Goal: Task Accomplishment & Management: Manage account settings

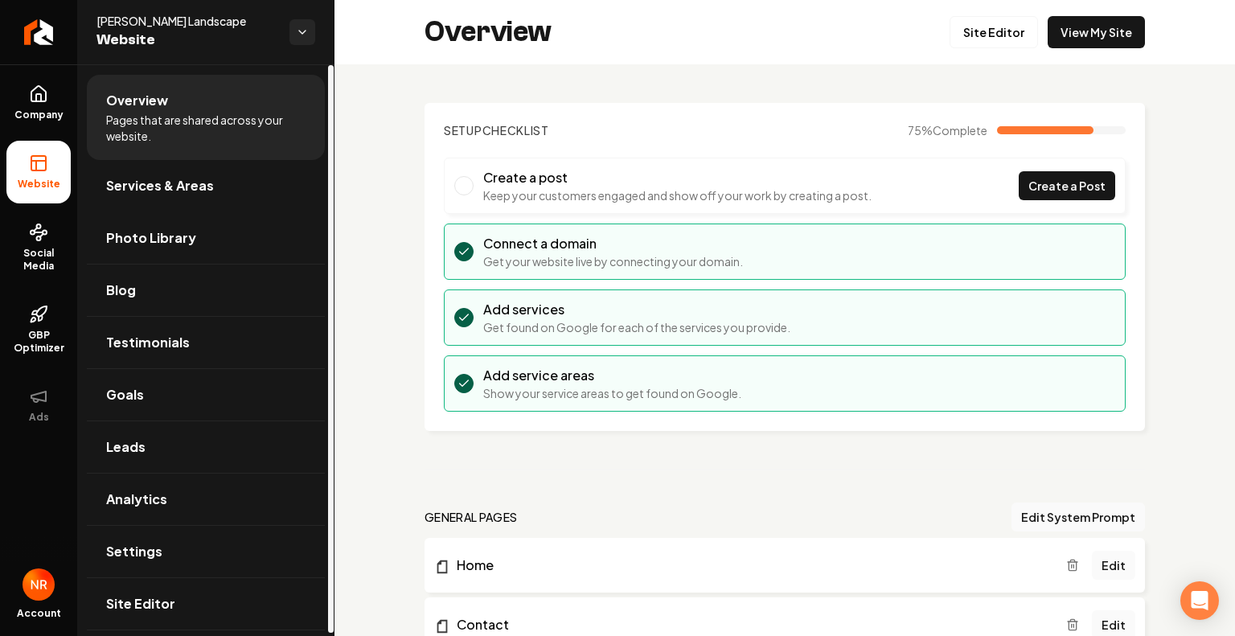
scroll to position [1103, 0]
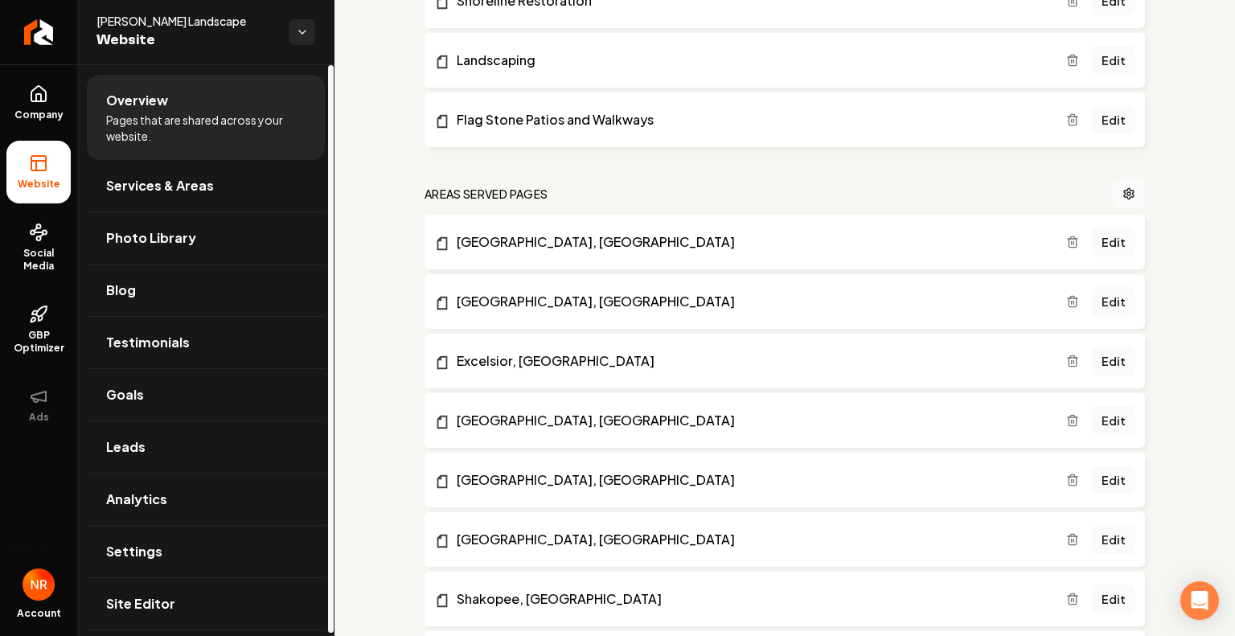
click at [216, 45] on span "Website" at bounding box center [186, 40] width 180 height 23
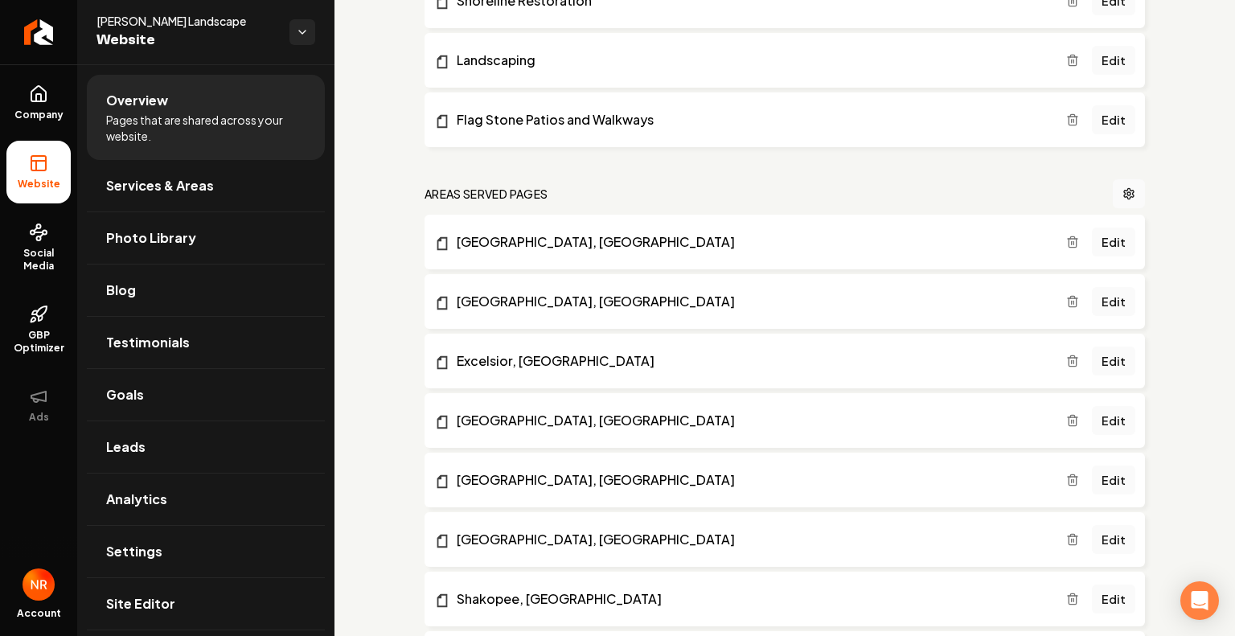
click at [296, 39] on html "Company Website Social Media GBP Optimizer Ads Account [PERSON_NAME] Landscape …" at bounding box center [617, 318] width 1235 height 636
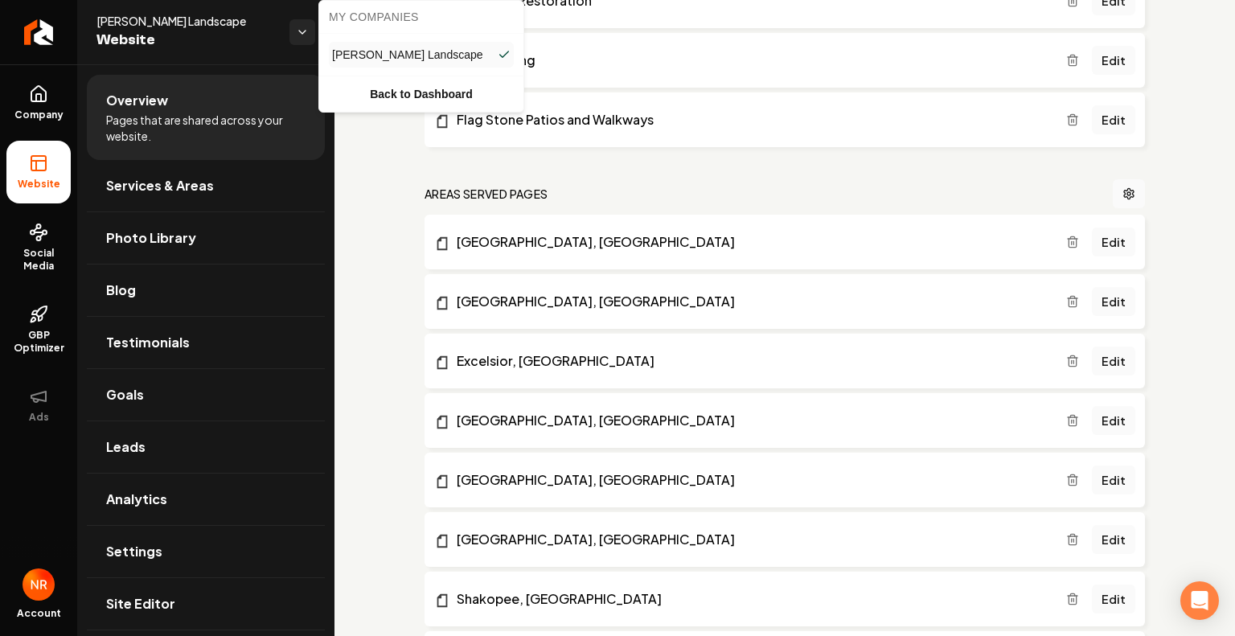
click at [387, 202] on html "Company Website Social Media GBP Optimizer Ads Account Tommie Johnnie Landscape…" at bounding box center [617, 318] width 1235 height 636
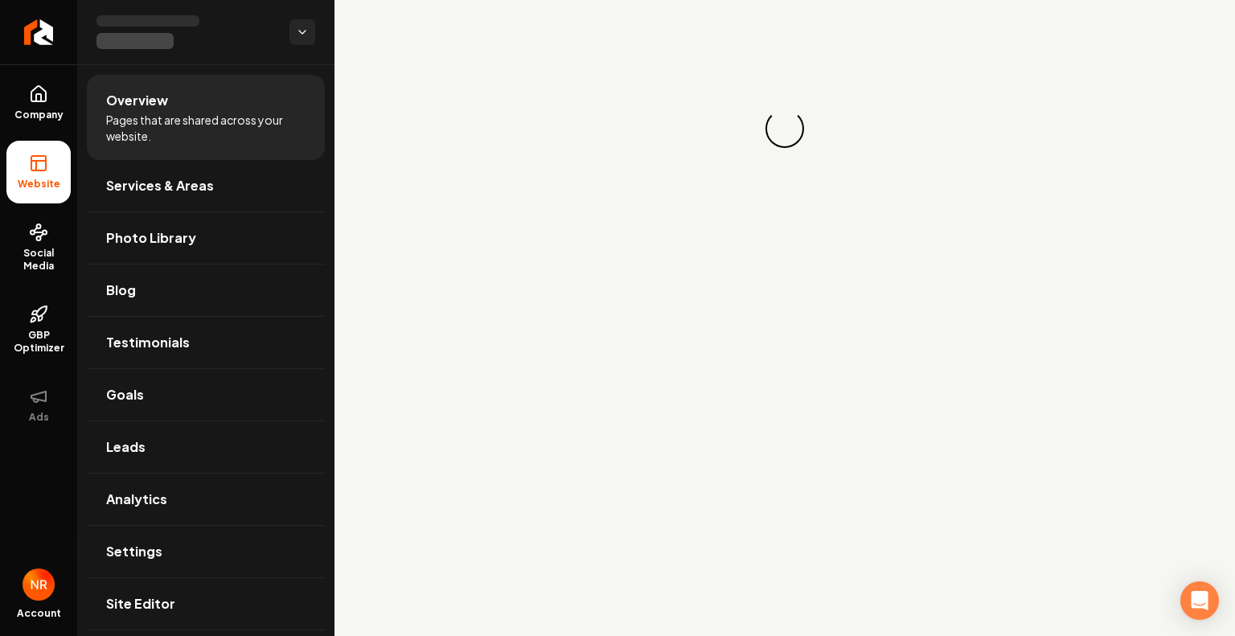
click at [45, 256] on span "Social Media" at bounding box center [38, 260] width 64 height 26
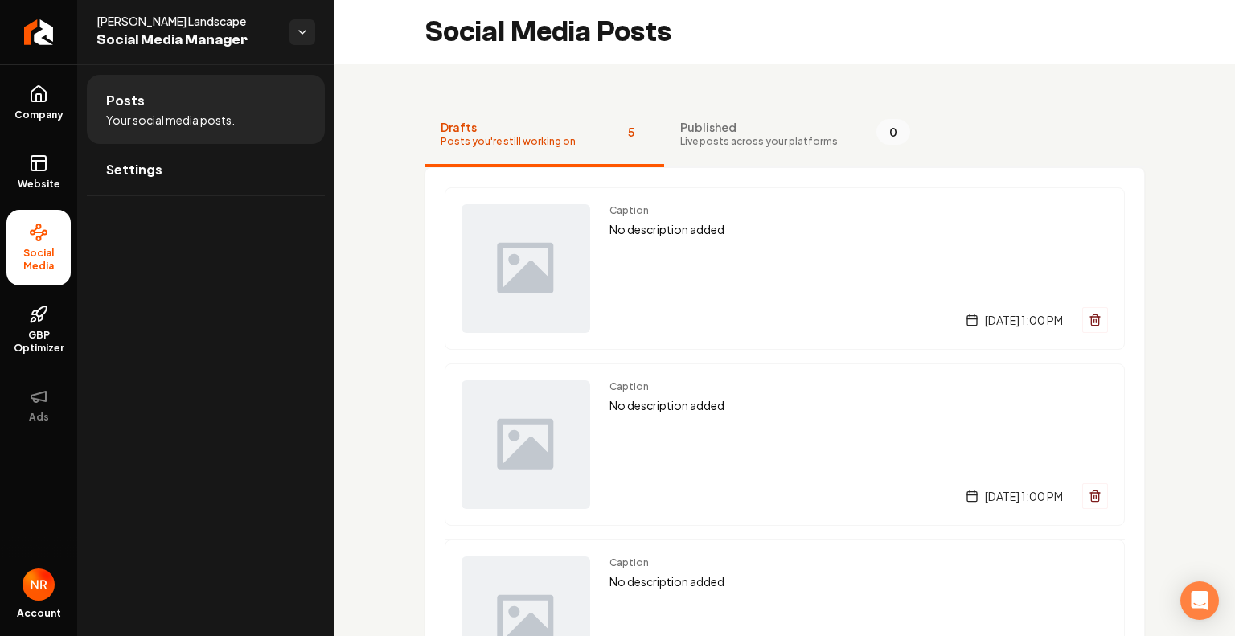
click at [46, 193] on link "Website" at bounding box center [38, 172] width 64 height 63
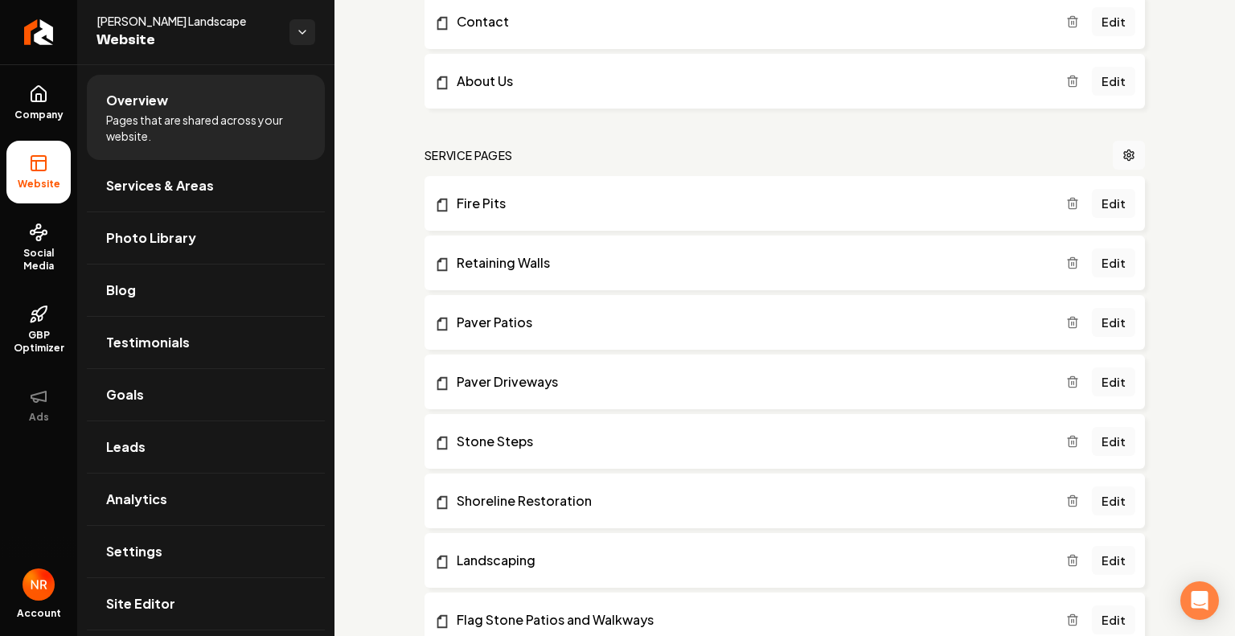
scroll to position [695, 0]
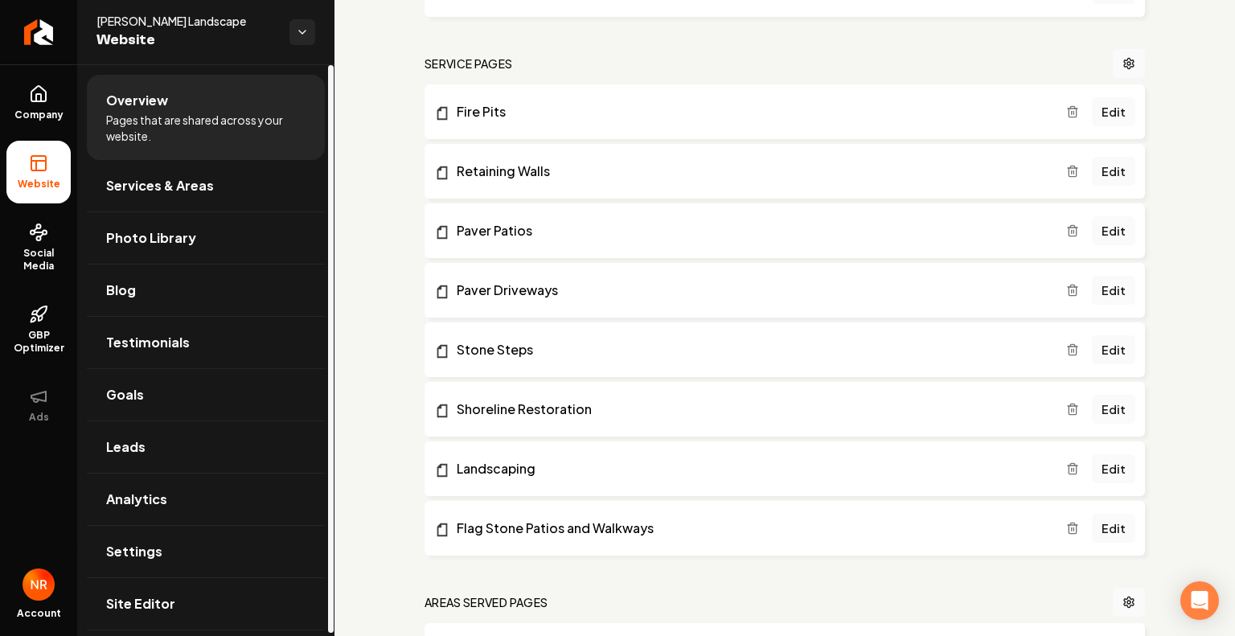
click at [37, 96] on icon at bounding box center [38, 93] width 19 height 19
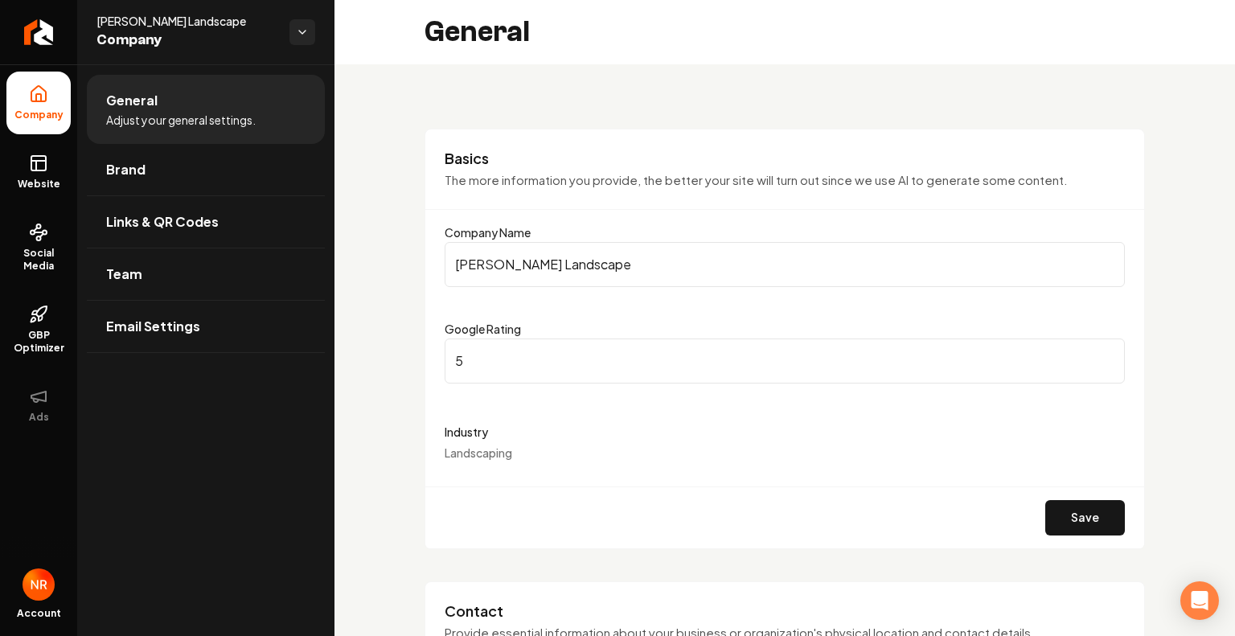
click at [1099, 357] on input "5" at bounding box center [785, 360] width 680 height 45
type input "4.9"
click at [1096, 364] on input "4.9" at bounding box center [785, 360] width 680 height 45
click at [1072, 519] on button "Save" at bounding box center [1085, 517] width 80 height 35
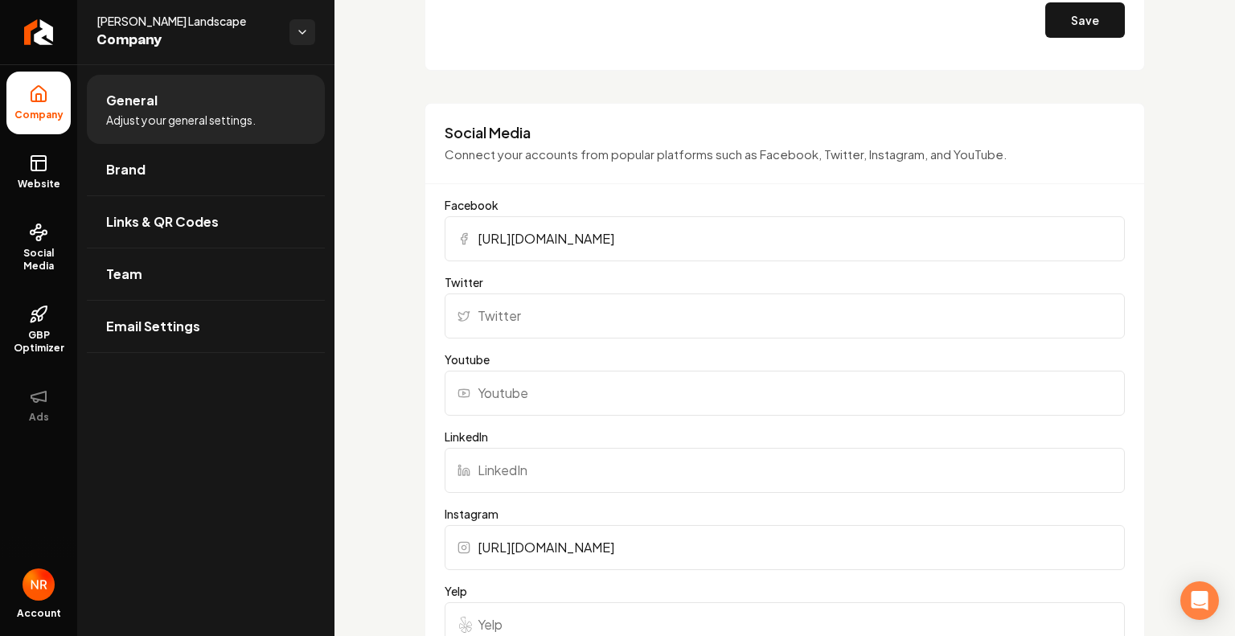
scroll to position [1420, 0]
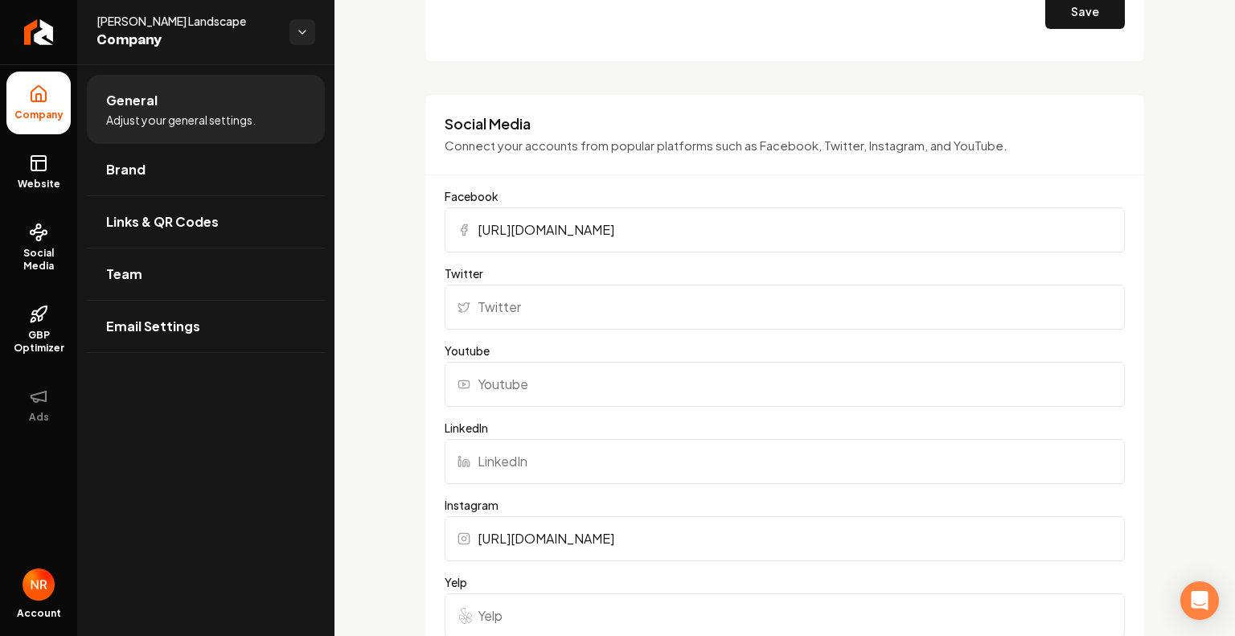
click at [543, 385] on input "Youtube" at bounding box center [785, 384] width 680 height 45
paste input "https://www.youtube.com/channel/UCD7t5ZreWE6ZYKRGgUFphGg"
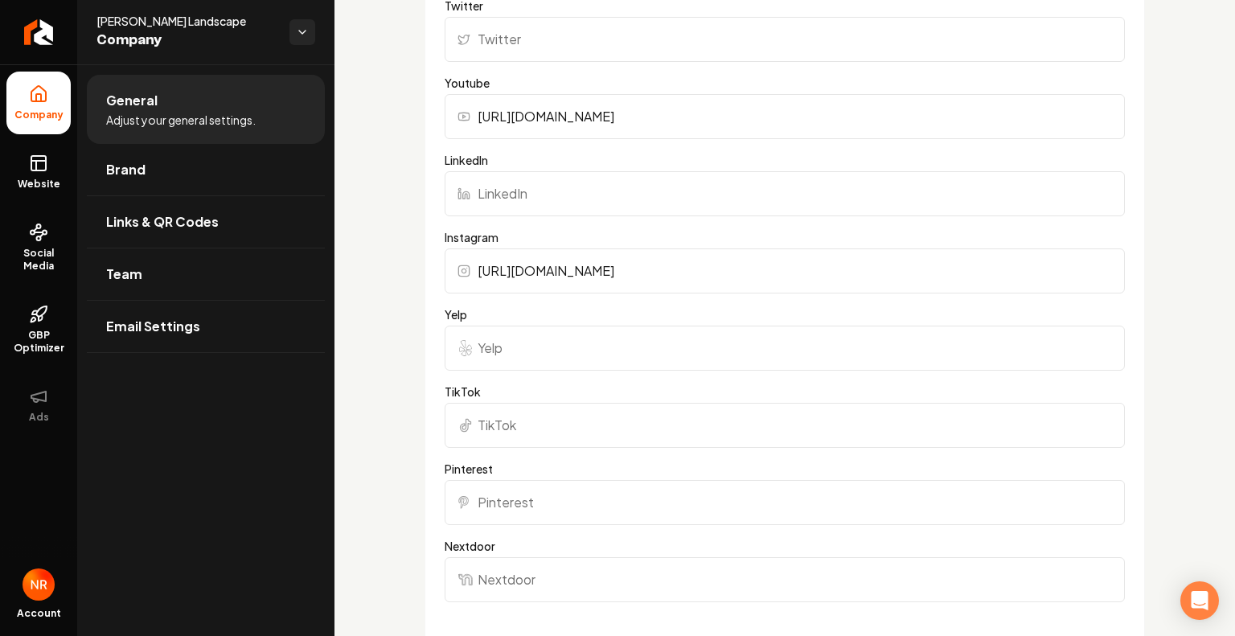
scroll to position [1688, 0]
type input "https://www.youtube.com/channel/UCD7t5ZreWE6ZYKRGgUFphGg"
click at [559, 438] on input "TikTok" at bounding box center [785, 425] width 680 height 45
paste input "https://www.tiktok.com/@tommiejohnnielandscape"
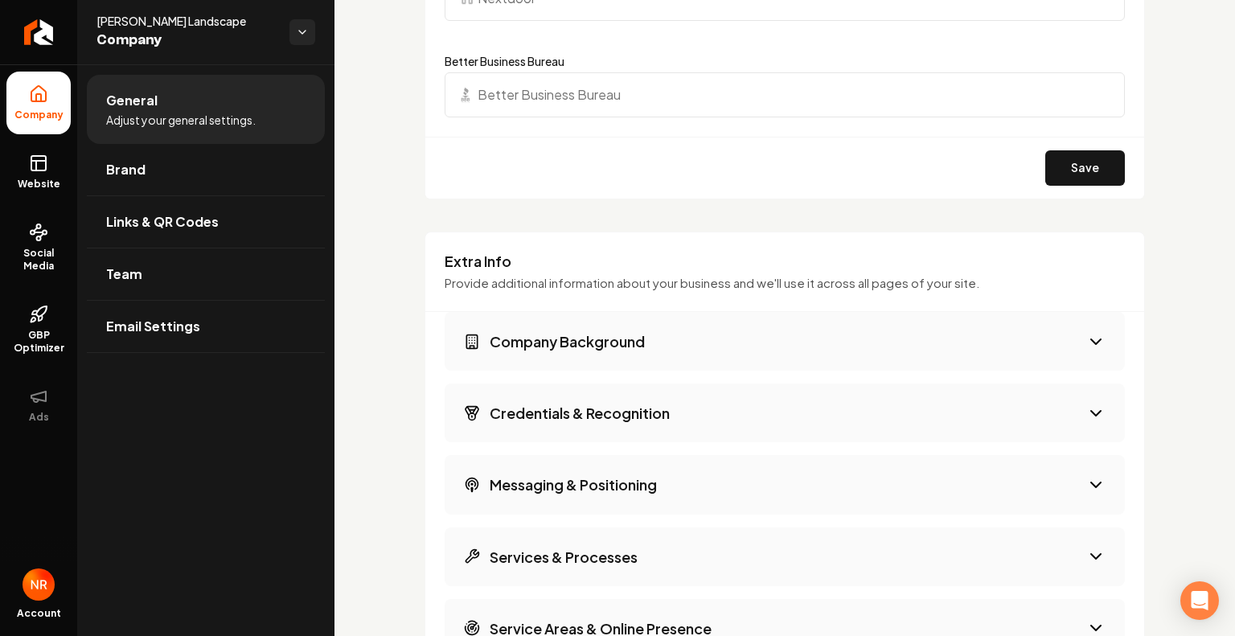
scroll to position [2256, 0]
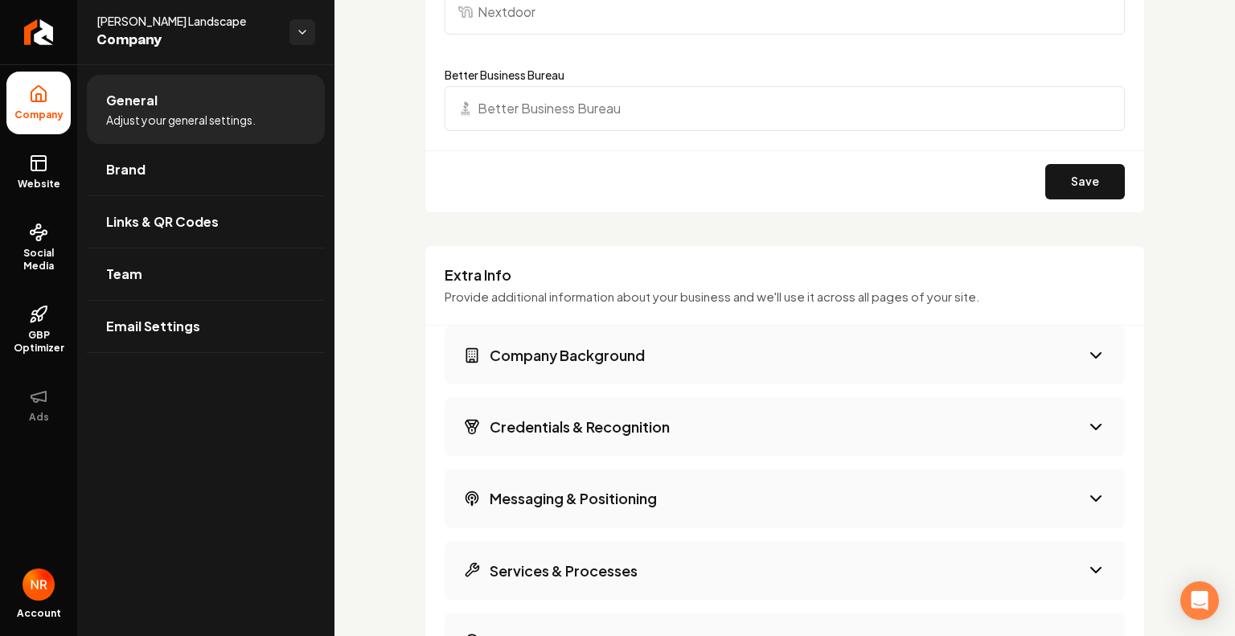
type input "https://www.tiktok.com/@tommiejohnnielandscape"
click at [1072, 180] on button "Save" at bounding box center [1085, 181] width 80 height 35
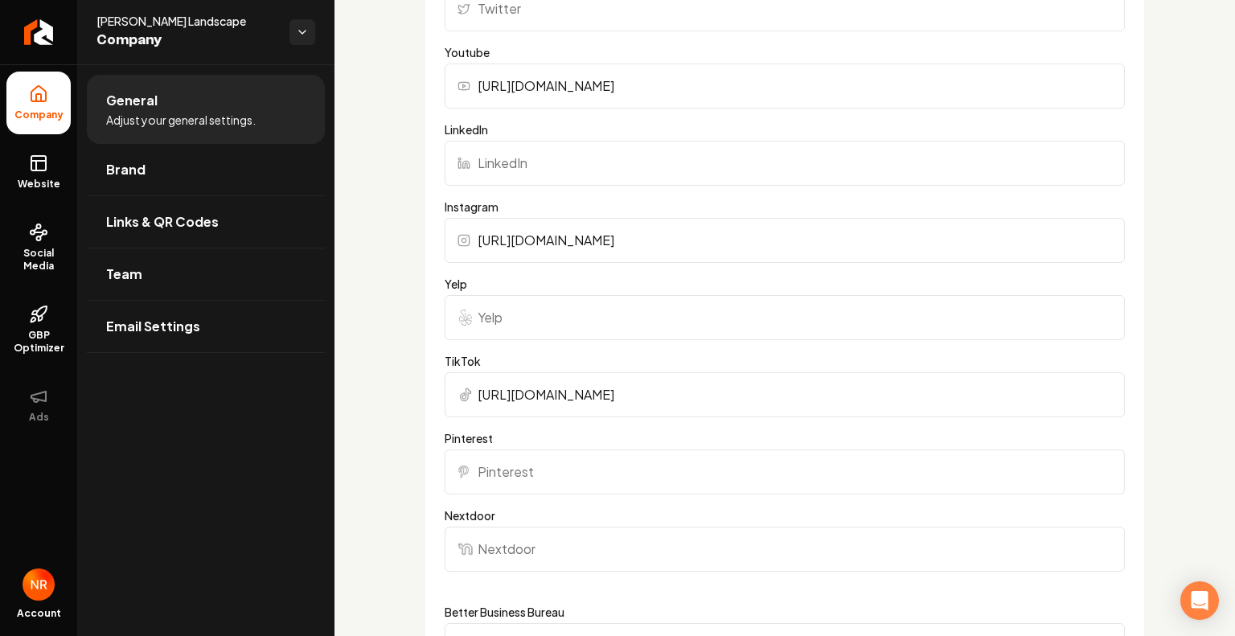
click at [211, 167] on link "Brand" at bounding box center [206, 169] width 238 height 51
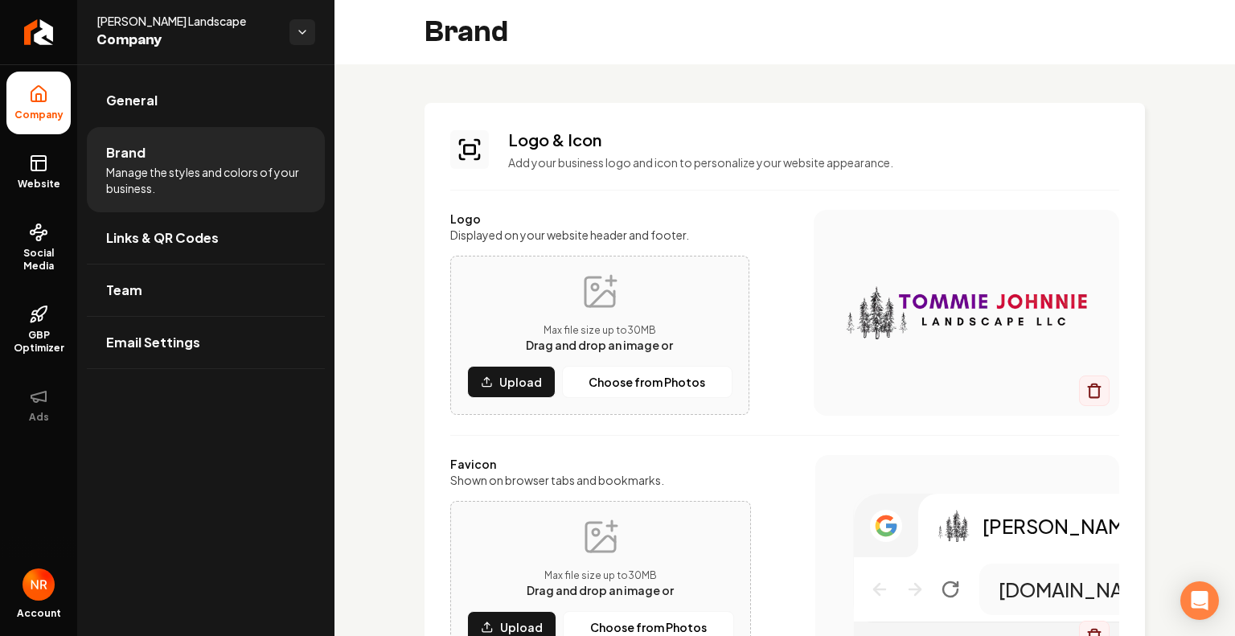
click at [163, 244] on span "Links & QR Codes" at bounding box center [162, 237] width 113 height 19
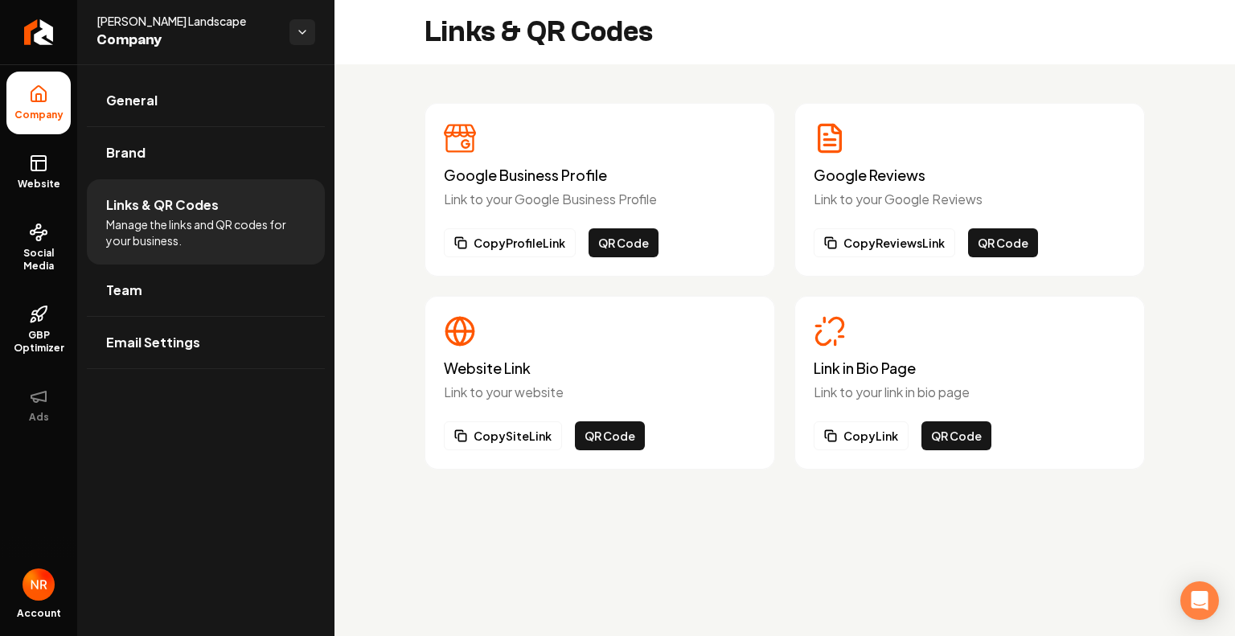
click at [889, 395] on p "Link to your link in bio page" at bounding box center [969, 392] width 312 height 19
click at [871, 440] on button "Copy Link" at bounding box center [860, 435] width 95 height 29
click at [34, 345] on span "GBP Optimizer" at bounding box center [38, 342] width 64 height 26
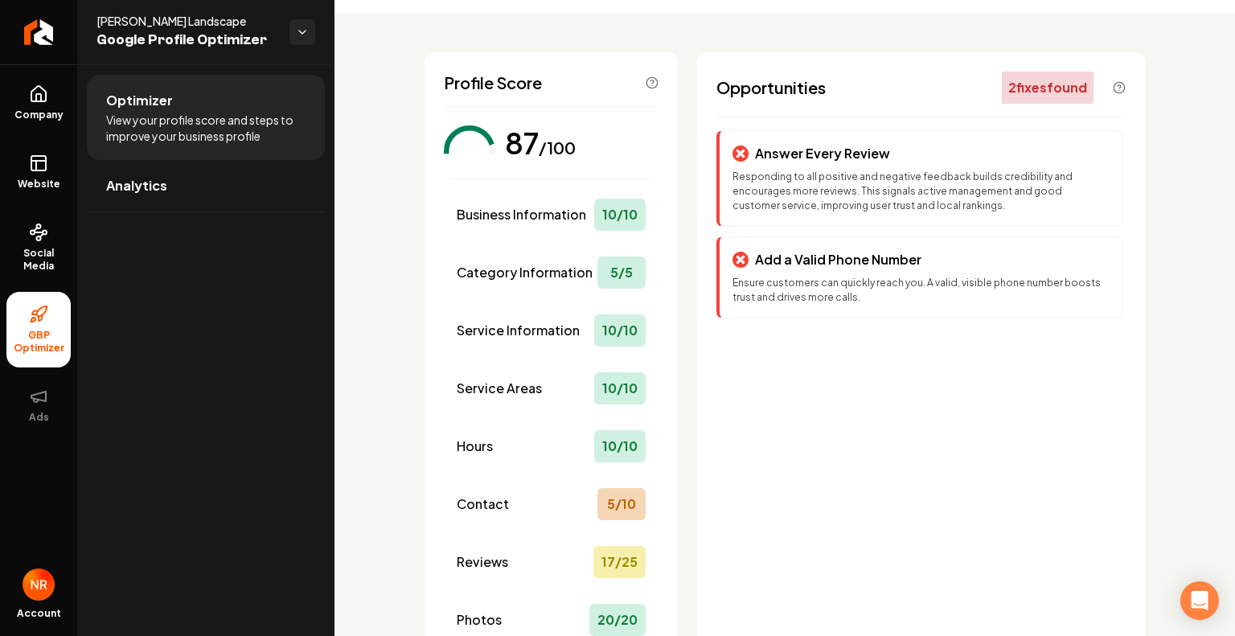
scroll to position [51, 0]
click at [540, 494] on div "Contact 5 / 10" at bounding box center [551, 503] width 202 height 45
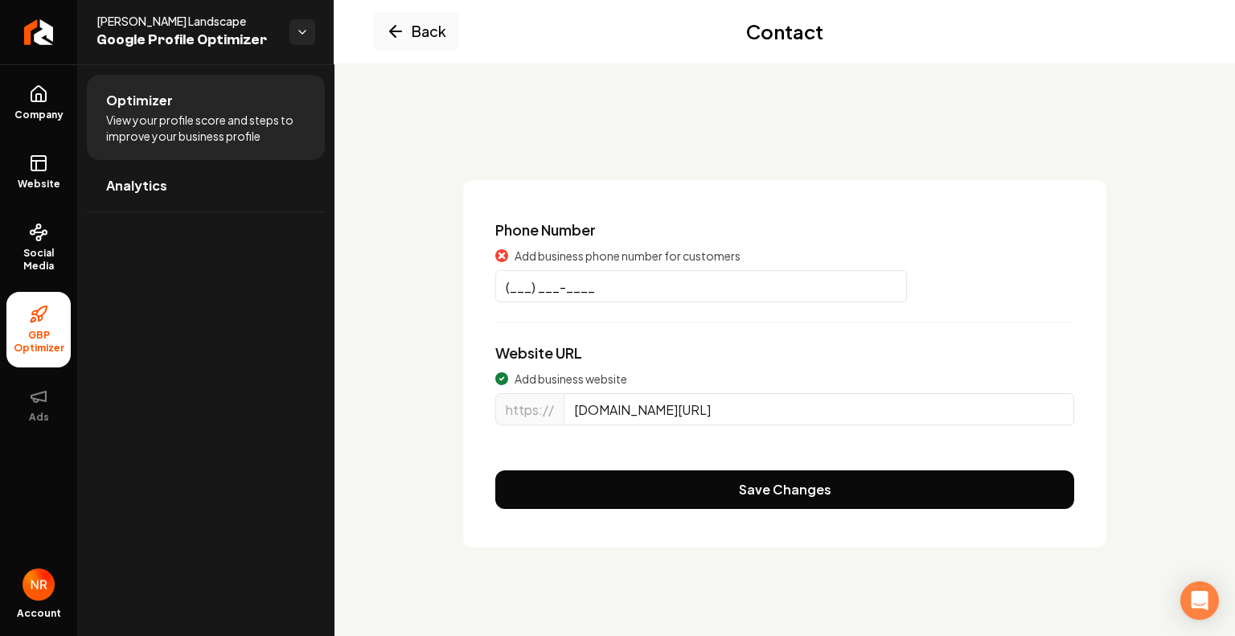
scroll to position [0, 0]
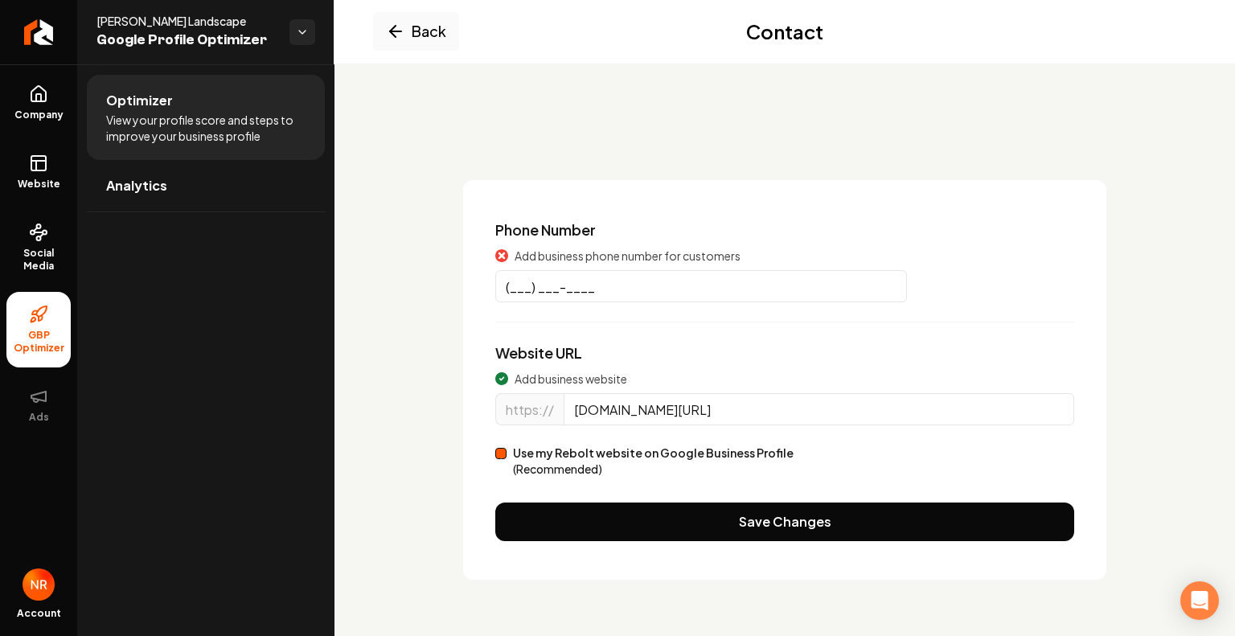
click at [518, 290] on input "(___) ___-____" at bounding box center [701, 286] width 412 height 32
type input "[PHONE_NUMBER]"
click at [760, 516] on button "Save Changes" at bounding box center [784, 521] width 579 height 39
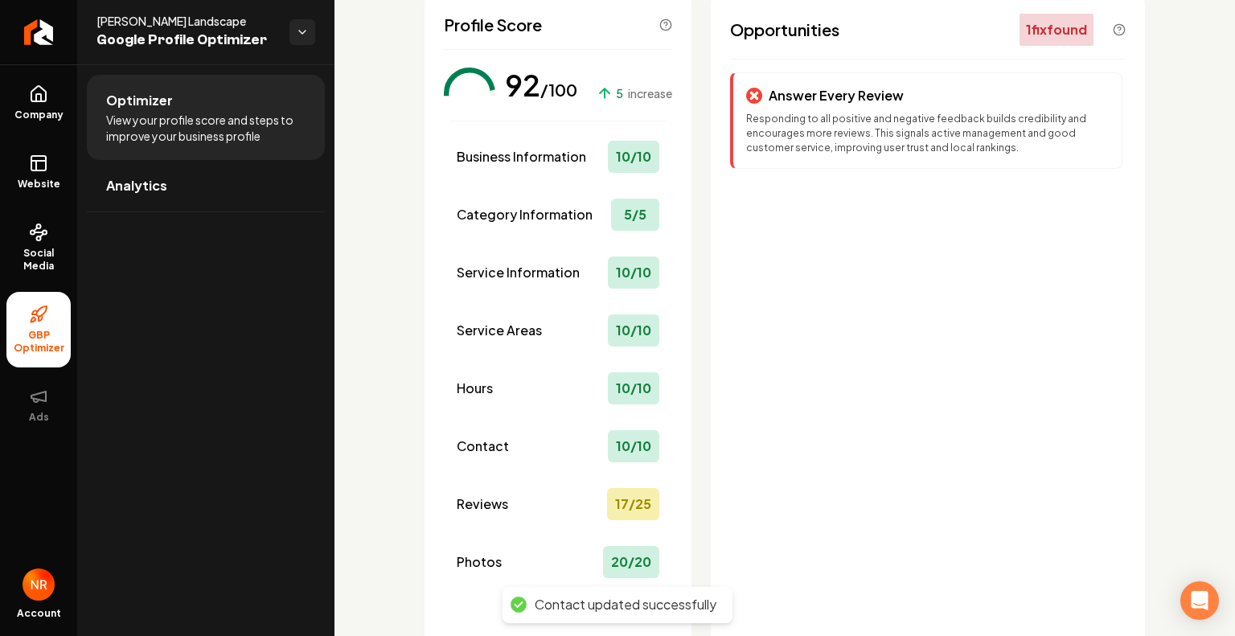
scroll to position [109, 0]
click at [615, 502] on div "17 / 25" at bounding box center [633, 503] width 52 height 32
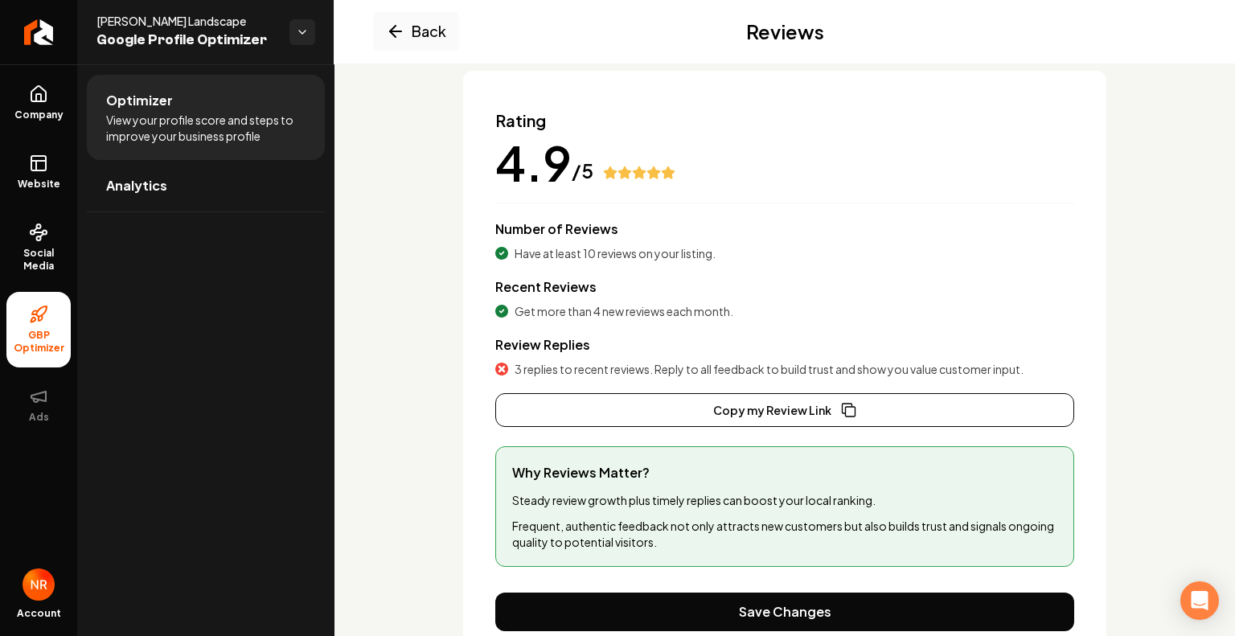
click at [392, 19] on button "Back" at bounding box center [416, 31] width 86 height 39
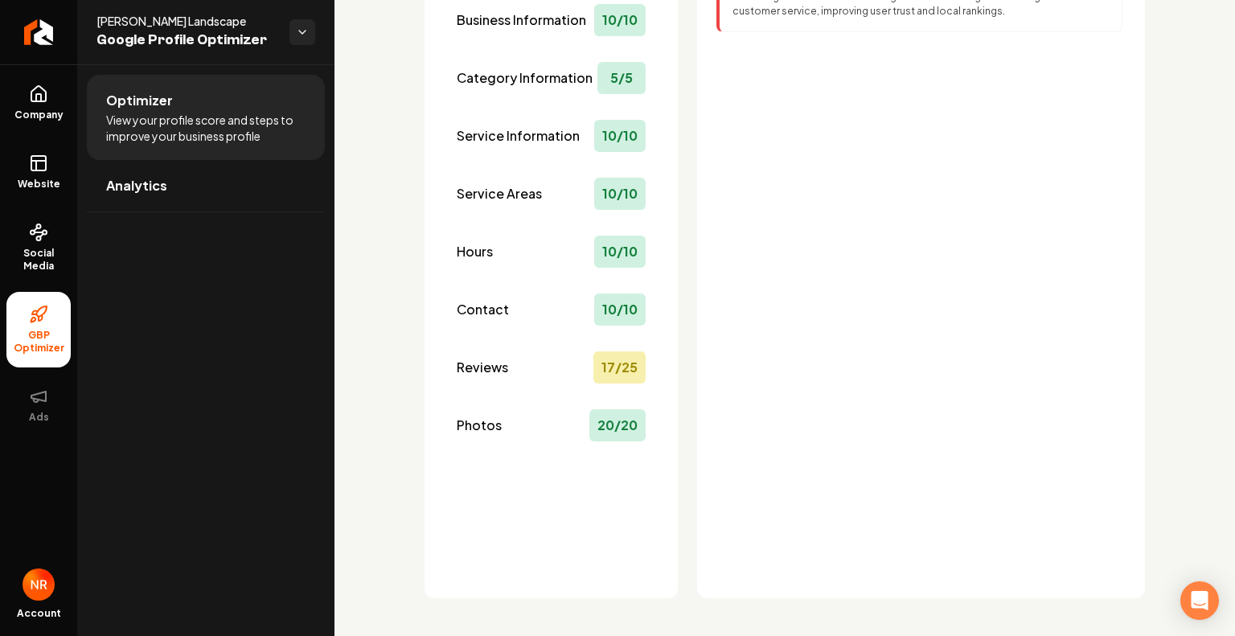
scroll to position [0, 0]
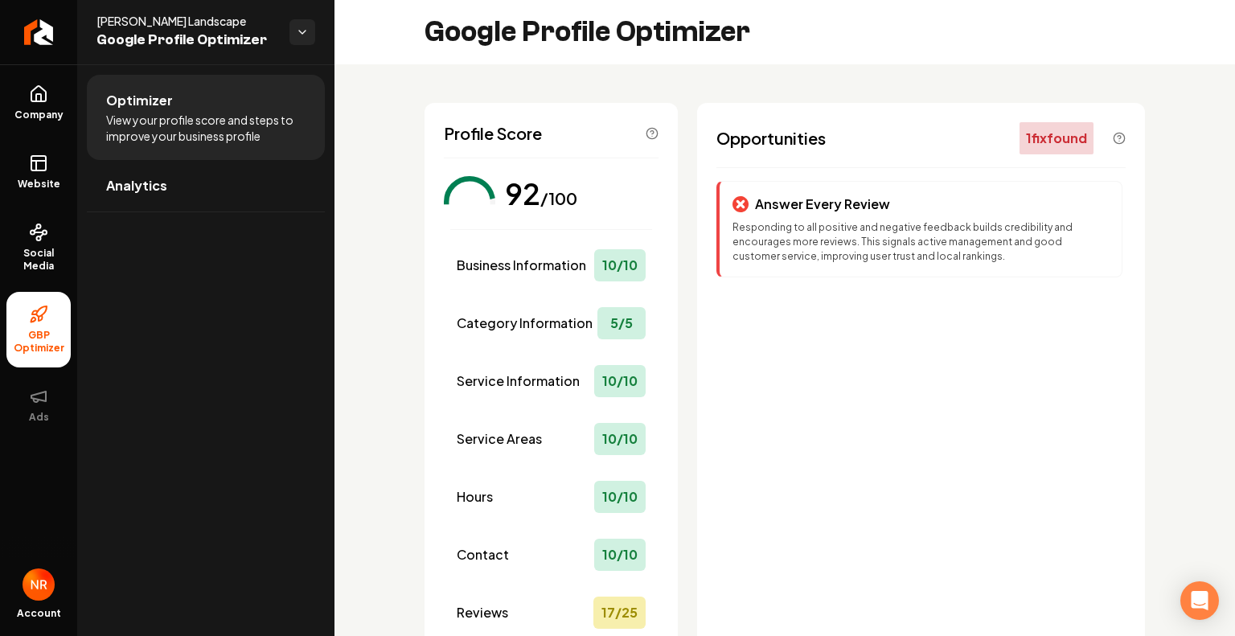
click at [223, 118] on span "View your profile score and steps to improve your business profile" at bounding box center [205, 128] width 199 height 32
click at [537, 625] on div "Reviews 17 / 25" at bounding box center [551, 612] width 202 height 45
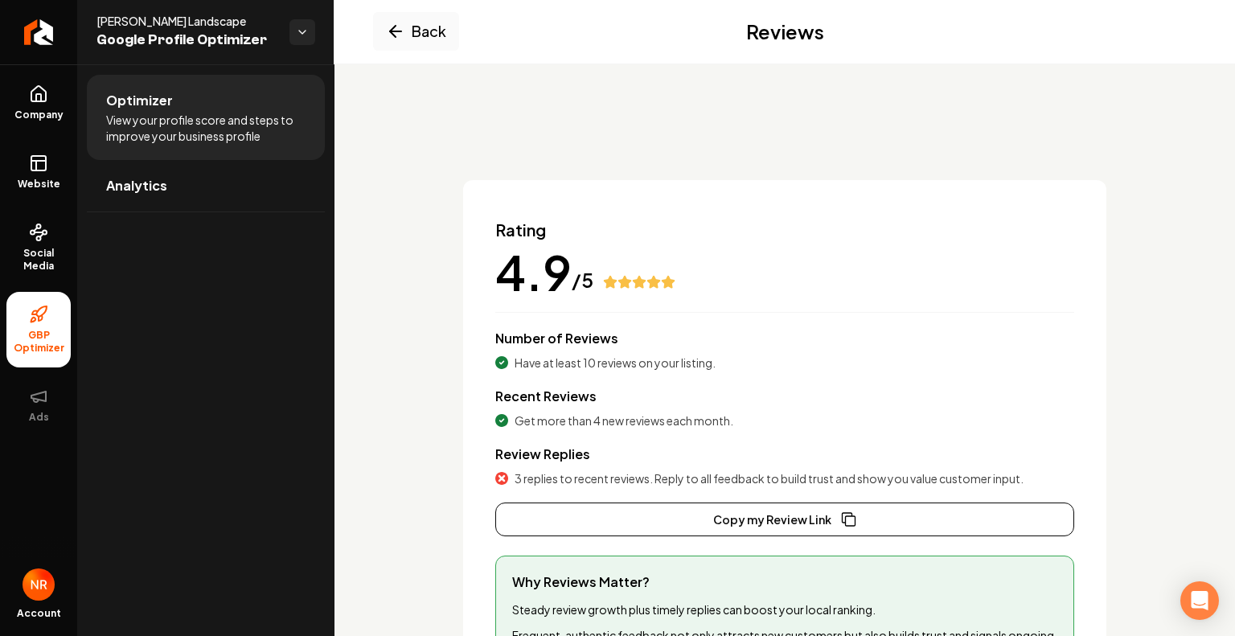
scroll to position [180, 0]
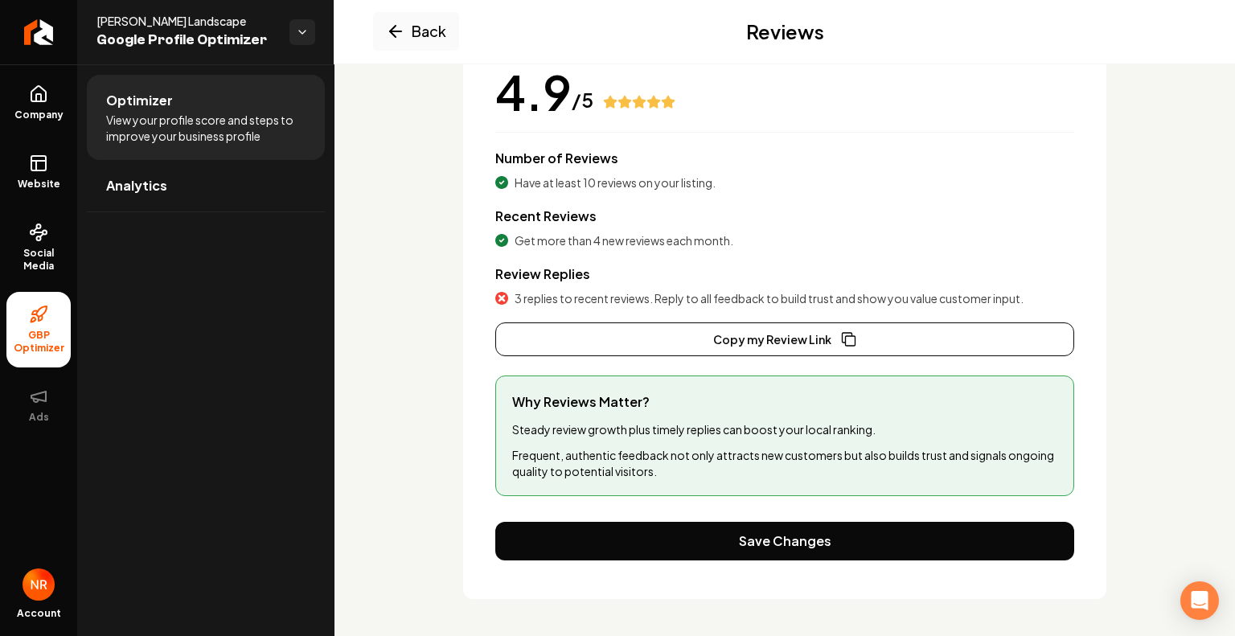
click at [780, 541] on button "Save Changes" at bounding box center [784, 541] width 579 height 39
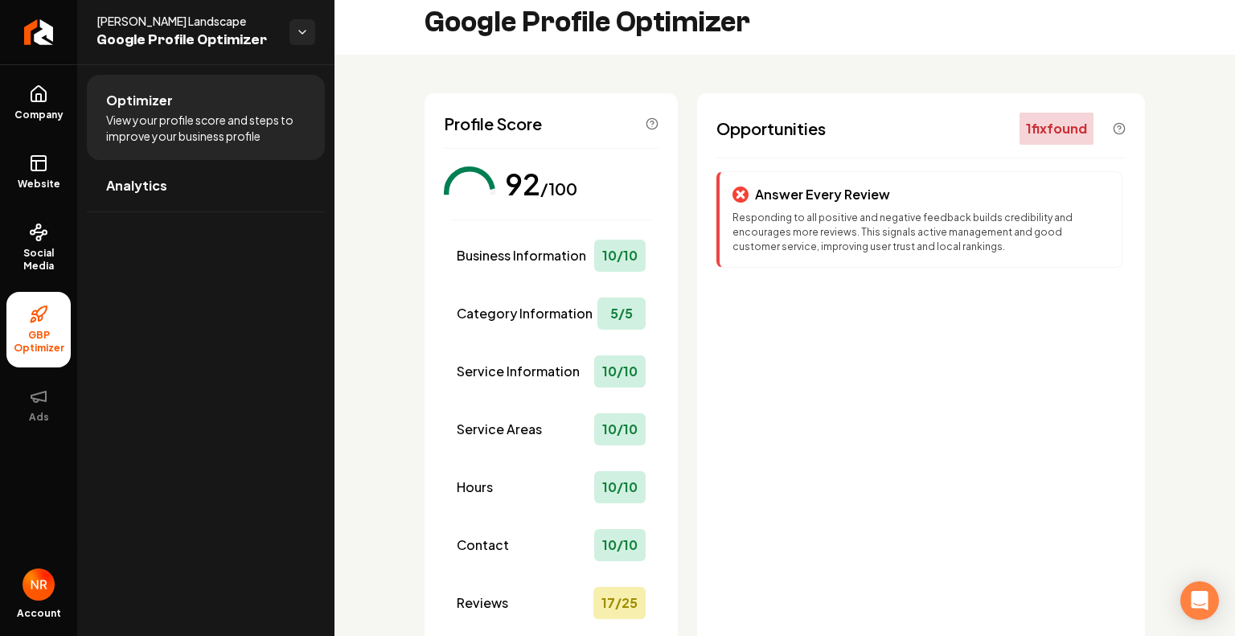
scroll to position [0, 0]
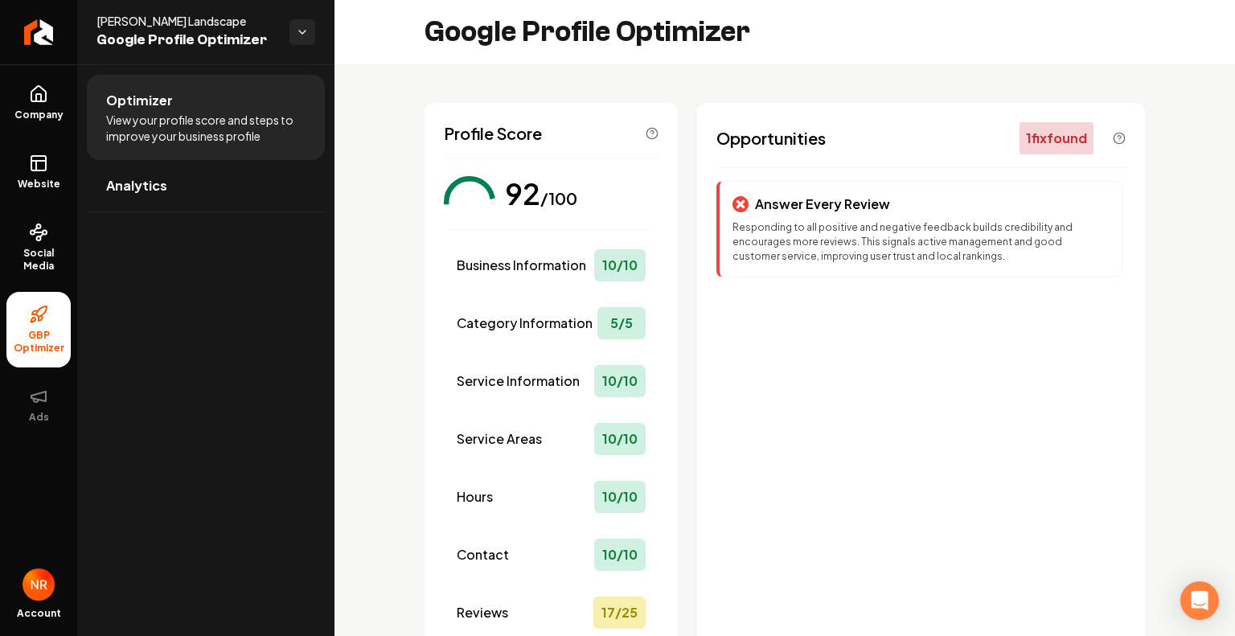
click at [188, 109] on li "Optimizer View your profile score and steps to improve your business profile" at bounding box center [206, 117] width 238 height 85
click at [175, 182] on link "Analytics" at bounding box center [206, 185] width 238 height 51
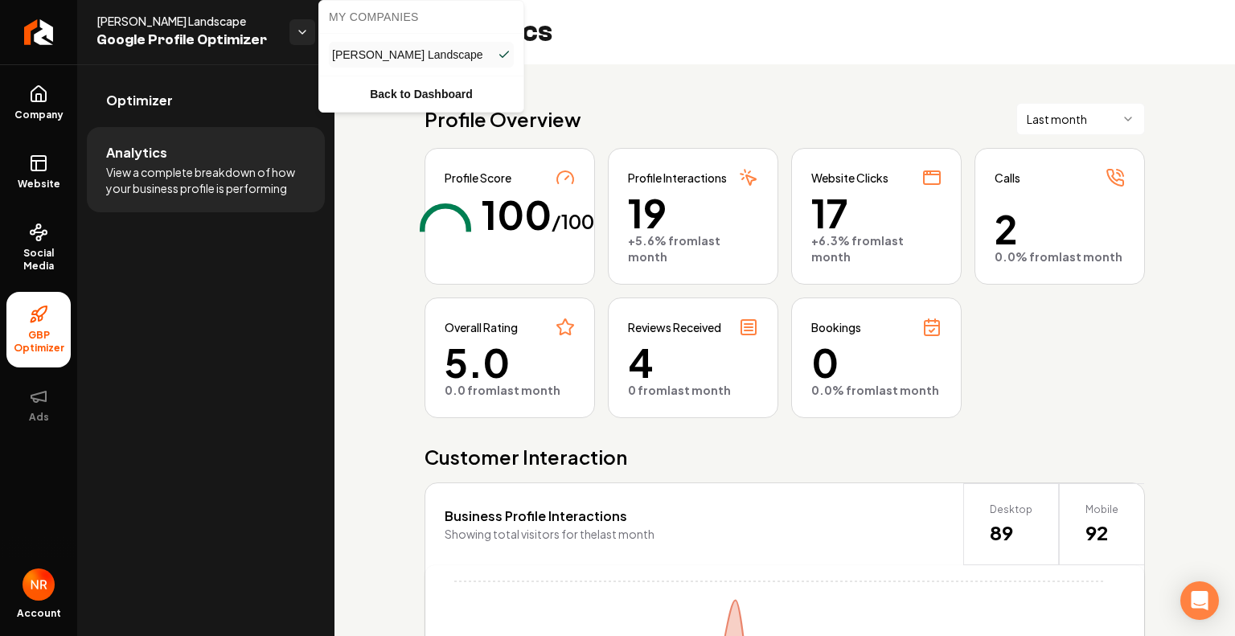
click at [309, 35] on html "Company Website Social Media GBP Optimizer Ads Account Tommie Johnnie Landscape…" at bounding box center [617, 318] width 1235 height 636
click at [379, 99] on link "Back to Dashboard" at bounding box center [421, 94] width 198 height 29
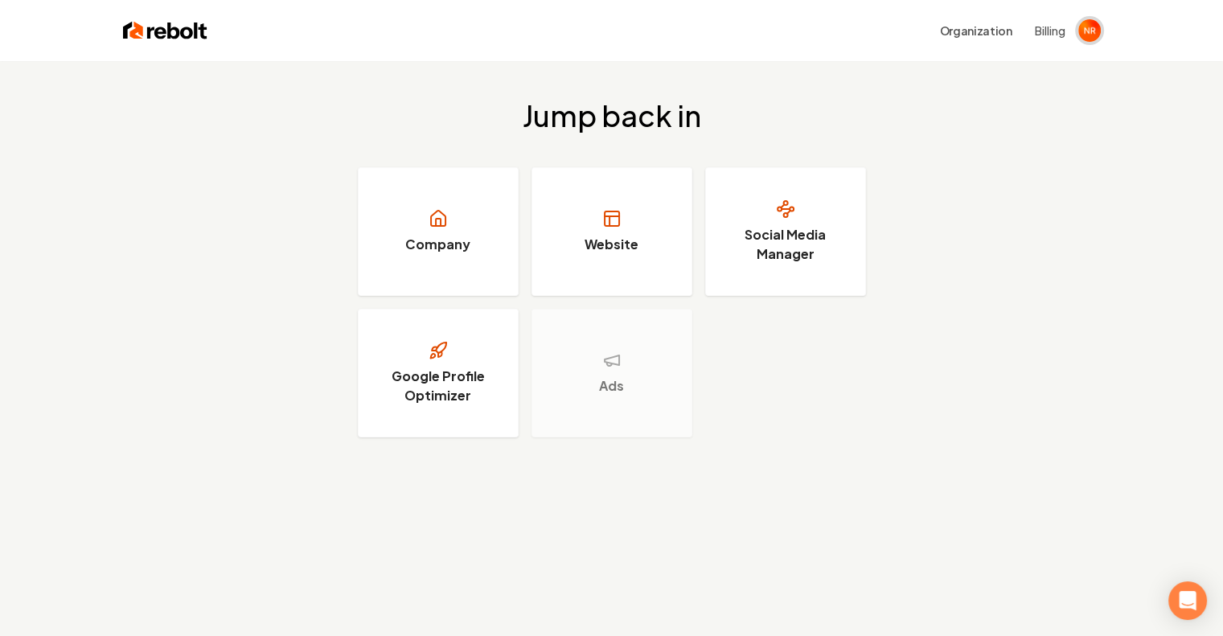
click at [1098, 30] on img "Open user button" at bounding box center [1089, 30] width 23 height 23
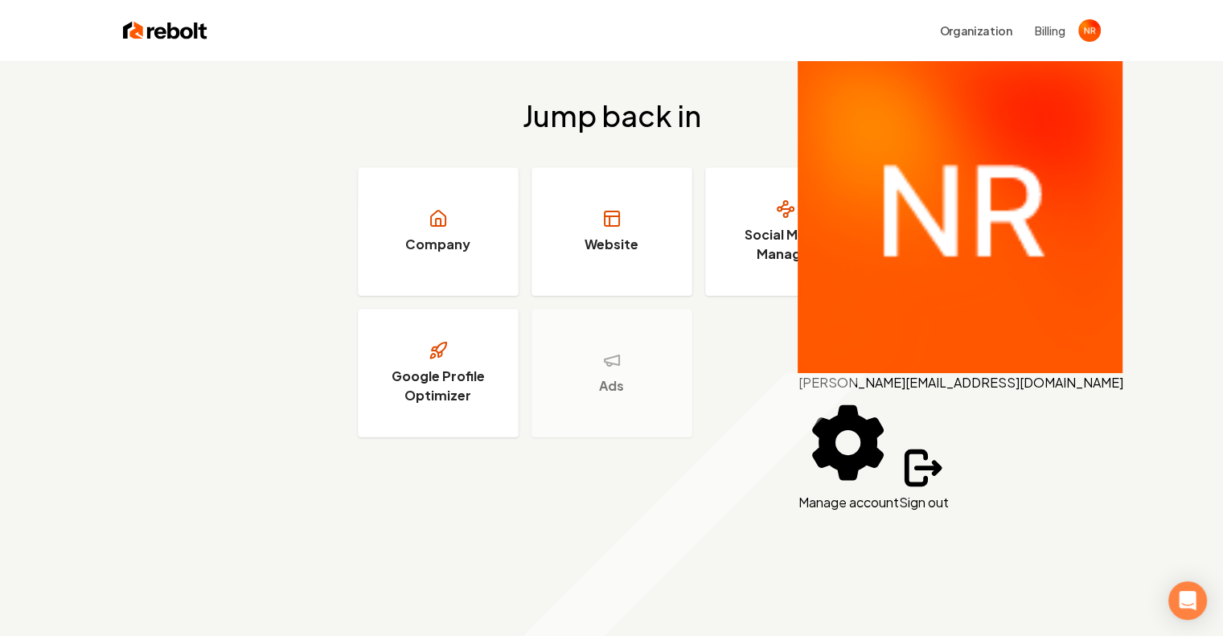
click at [948, 443] on button "Sign out" at bounding box center [923, 477] width 50 height 69
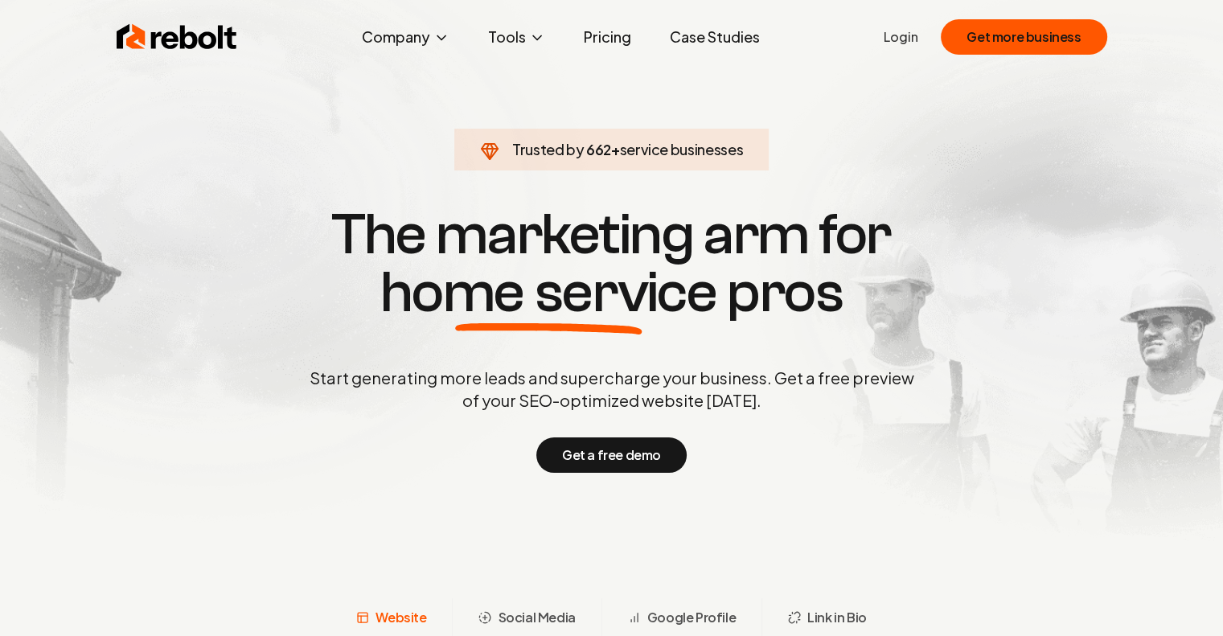
click at [916, 35] on link "Login" at bounding box center [900, 36] width 35 height 19
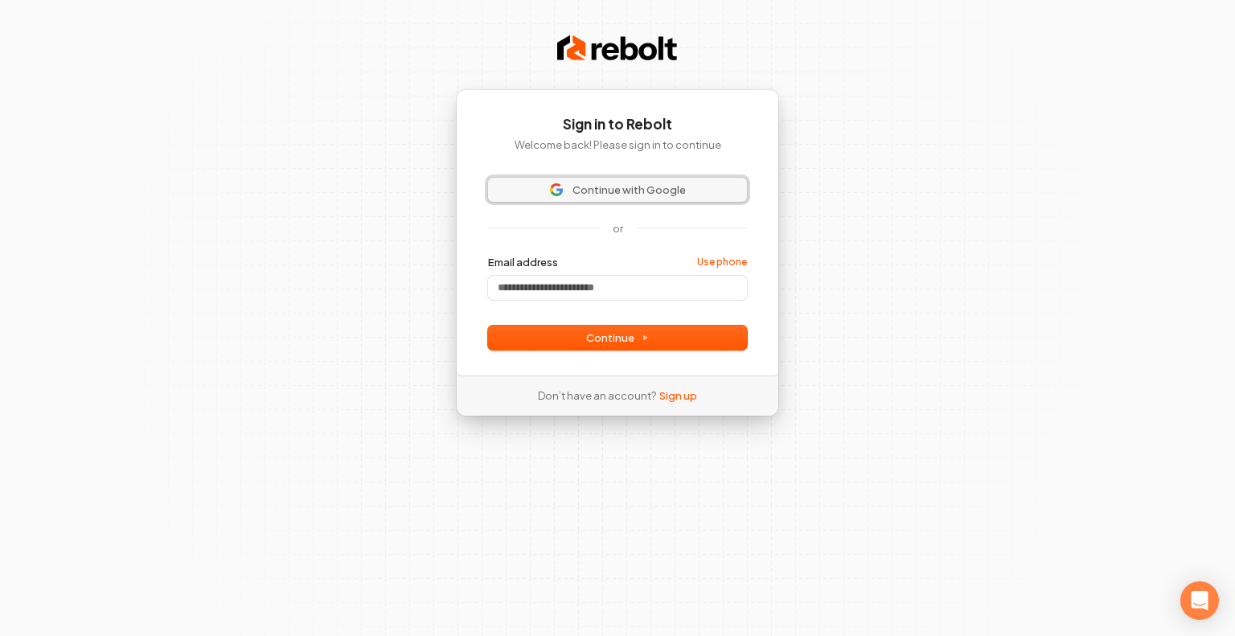
click at [637, 194] on span "Continue with Google" at bounding box center [628, 189] width 113 height 14
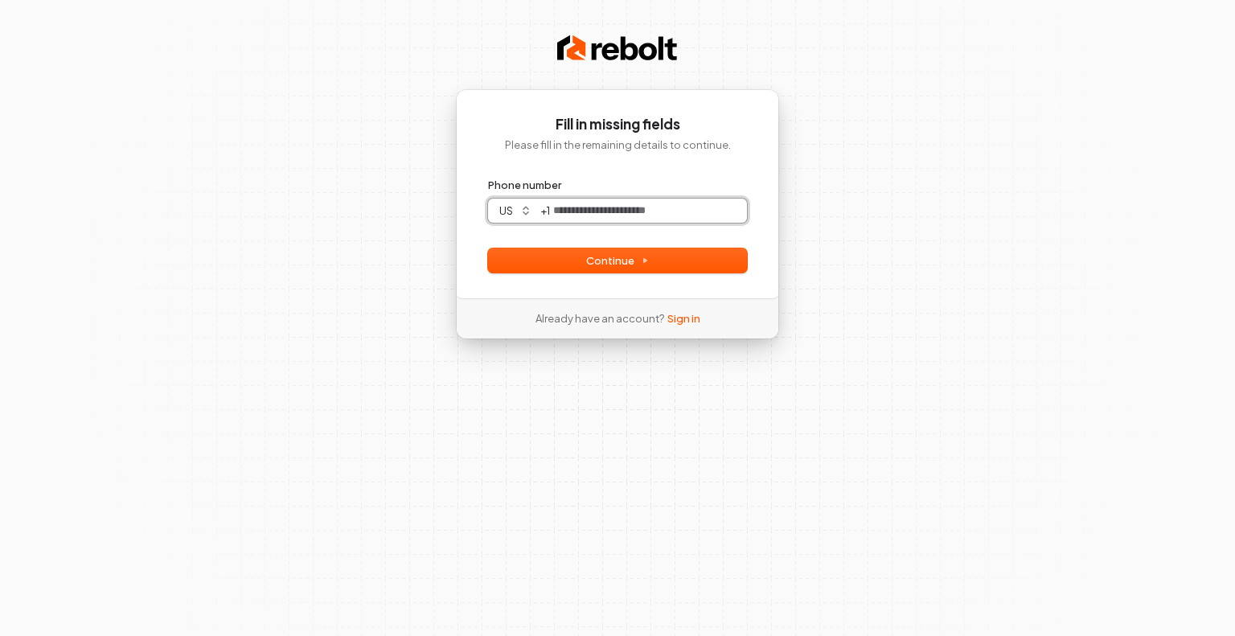
click at [586, 217] on input "Phone number" at bounding box center [648, 211] width 197 height 24
click at [617, 266] on span "Continue" at bounding box center [617, 260] width 63 height 14
type input "**********"
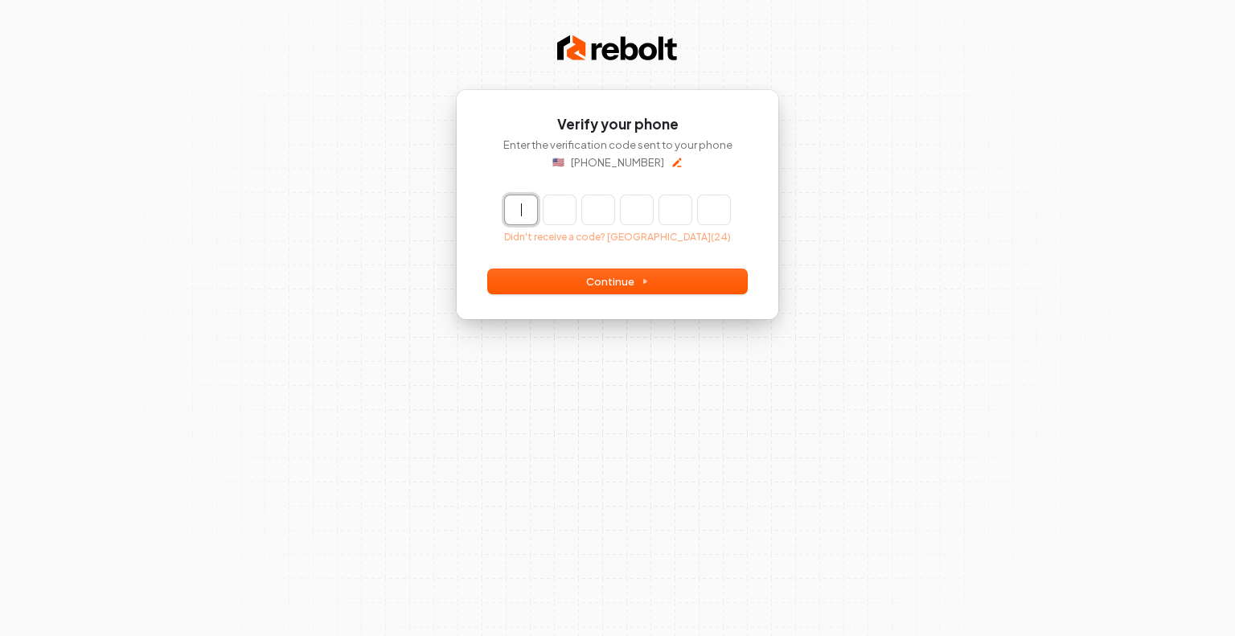
click at [523, 208] on input "Enter verification code" at bounding box center [633, 209] width 257 height 29
type input "******"
